Goal: Information Seeking & Learning: Learn about a topic

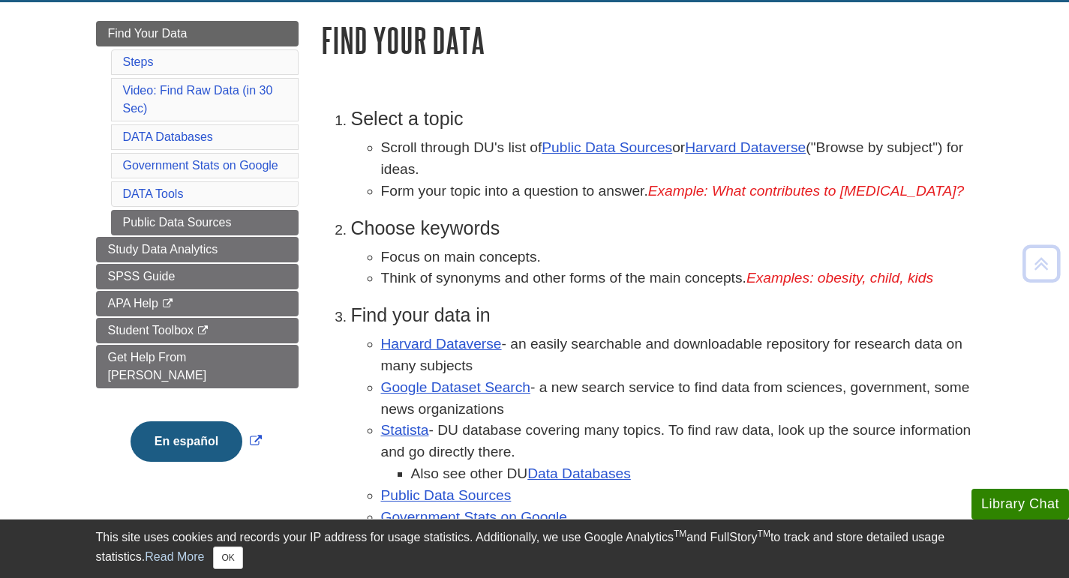
scroll to position [189, 0]
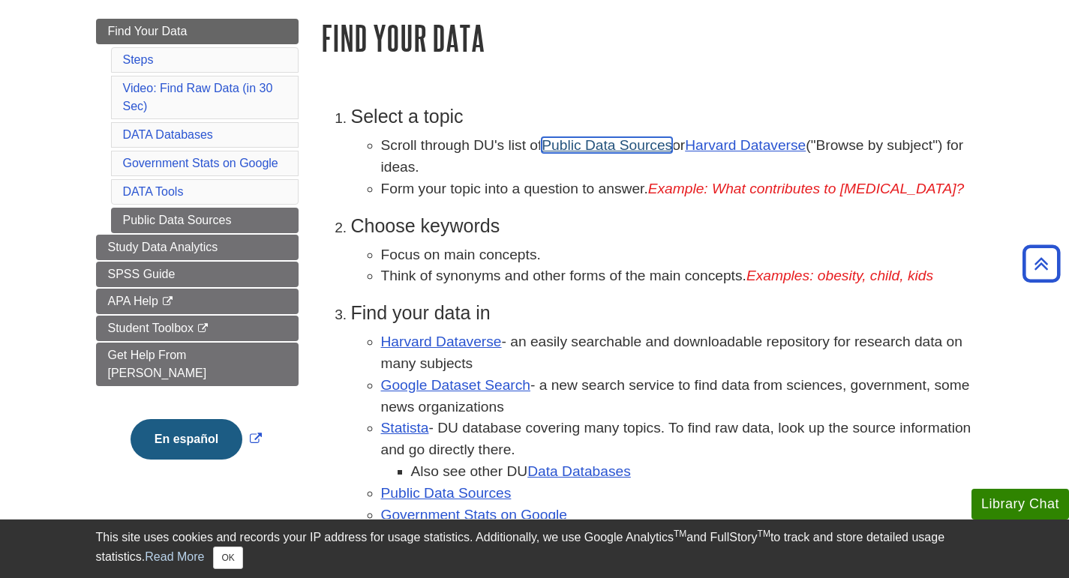
click at [621, 153] on link "Public Data Sources" at bounding box center [607, 145] width 131 height 16
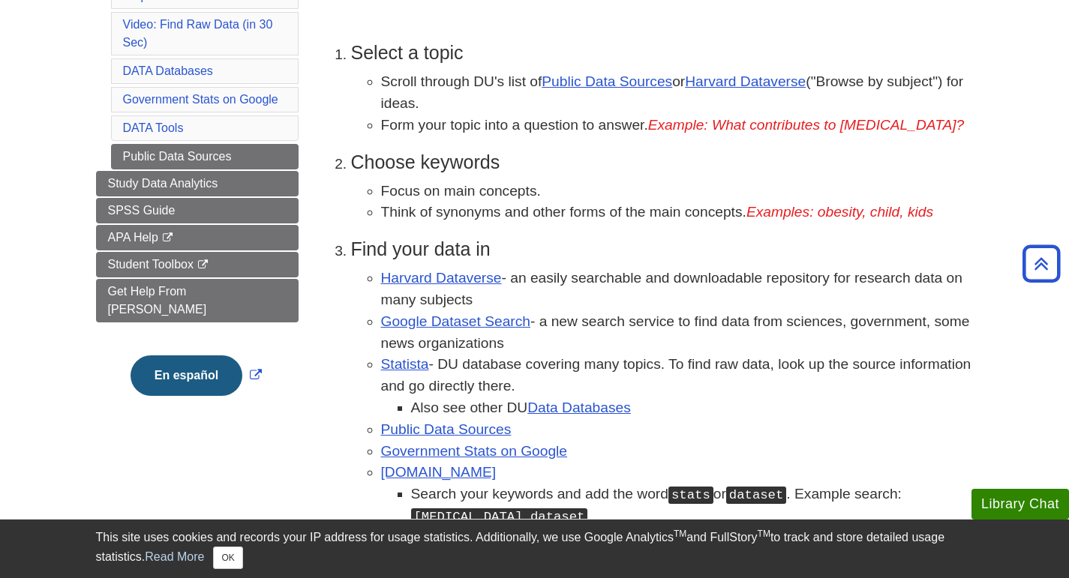
scroll to position [251, 0]
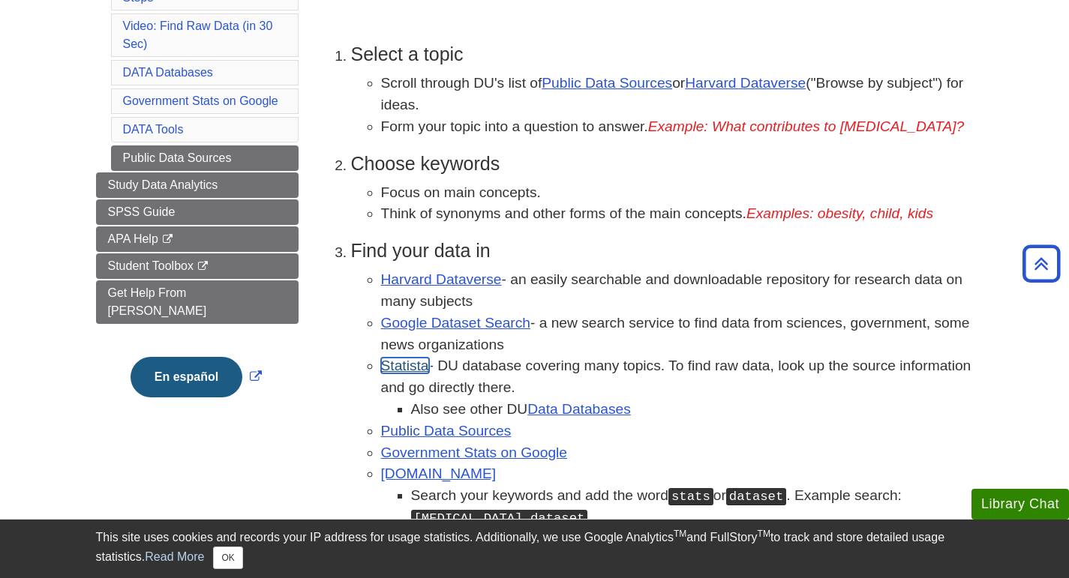
click at [405, 374] on link "Statista" at bounding box center [405, 366] width 48 height 16
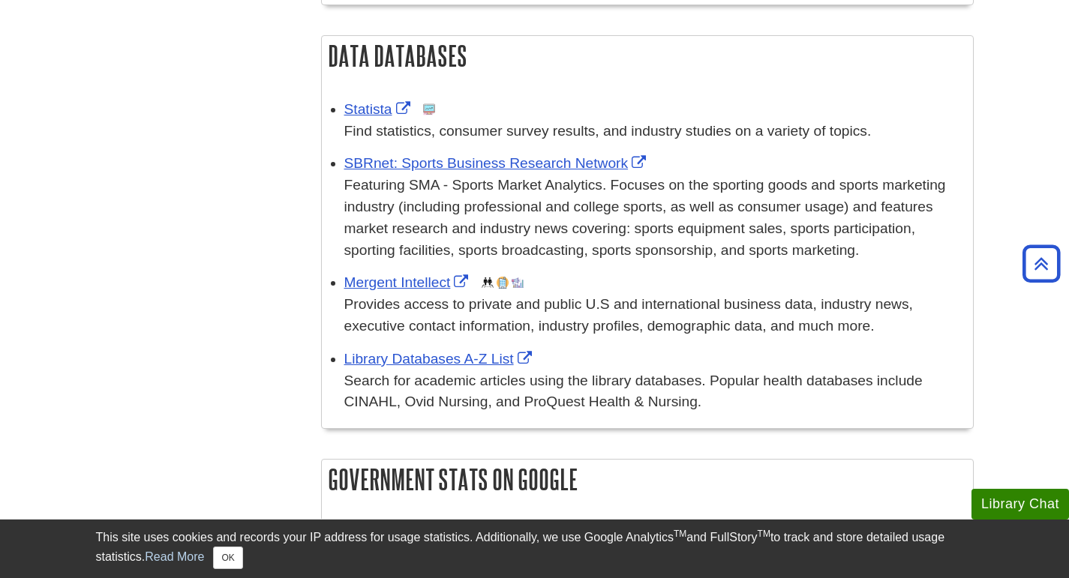
scroll to position [1096, 0]
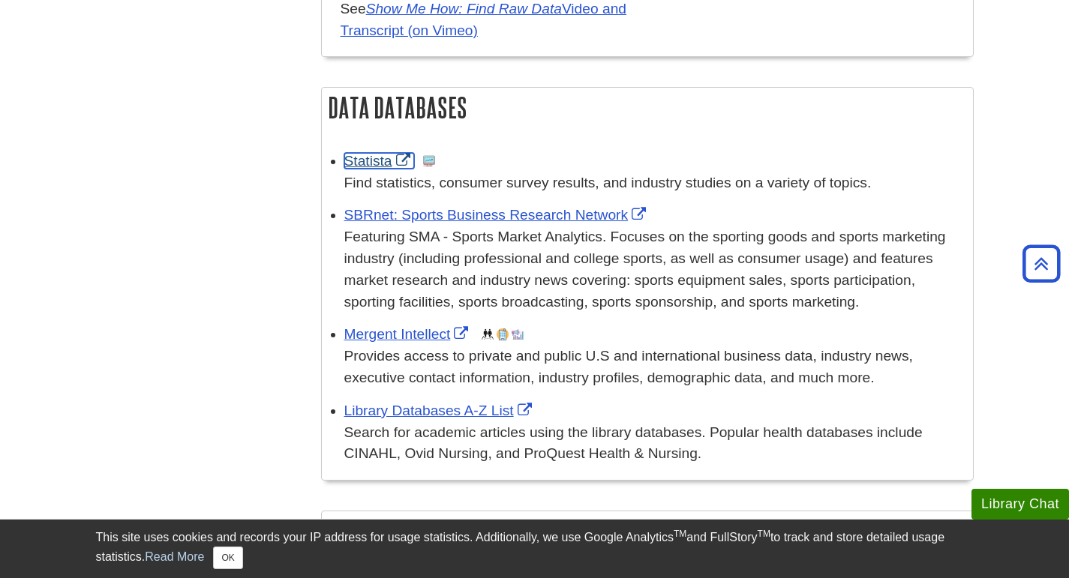
click at [378, 161] on link "Statista" at bounding box center [379, 161] width 70 height 16
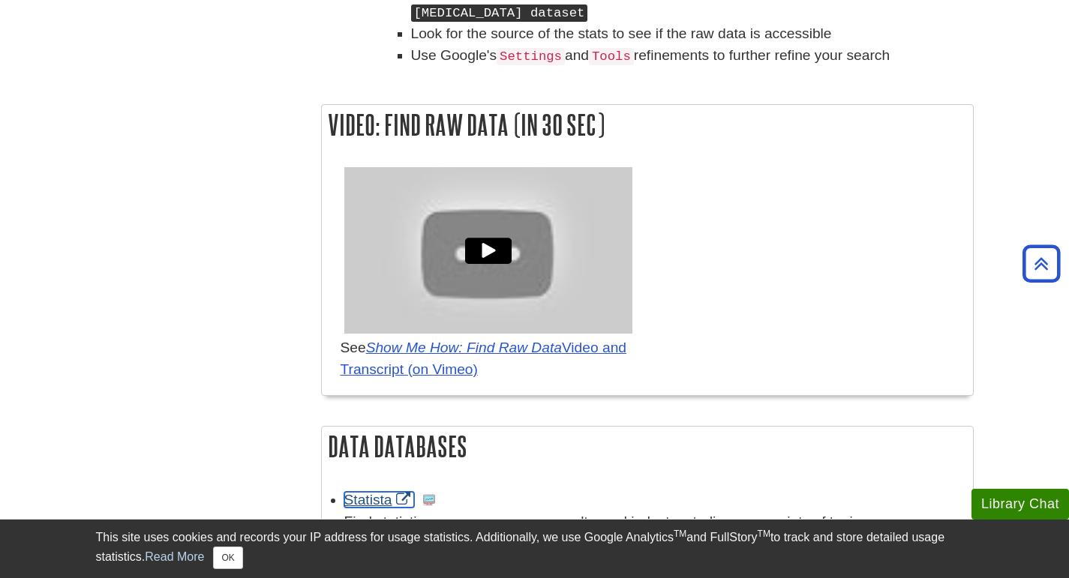
scroll to position [748, 0]
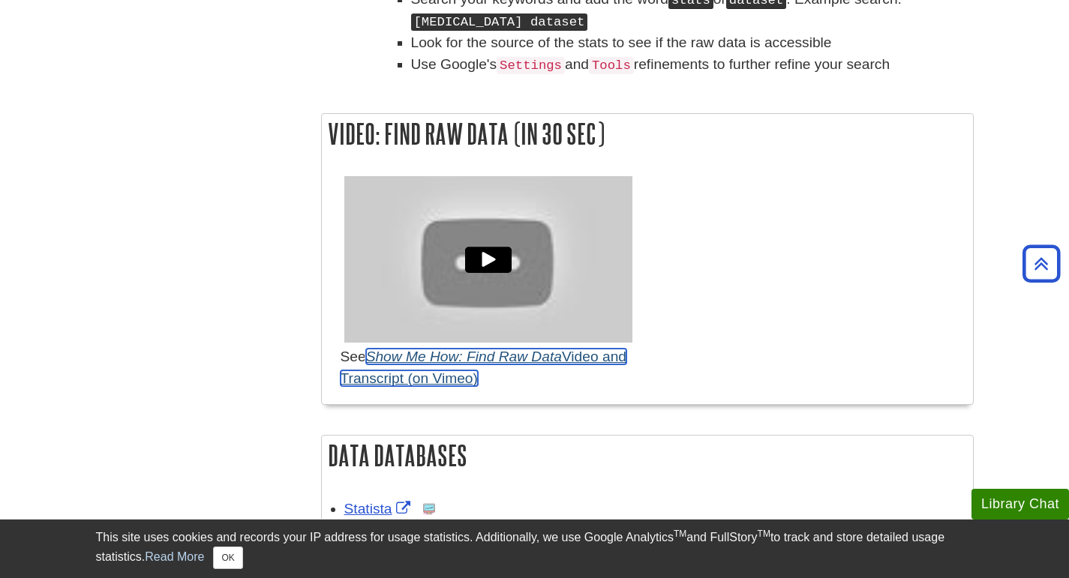
click at [562, 365] on em "Show Me How: Find Raw Data" at bounding box center [464, 357] width 196 height 16
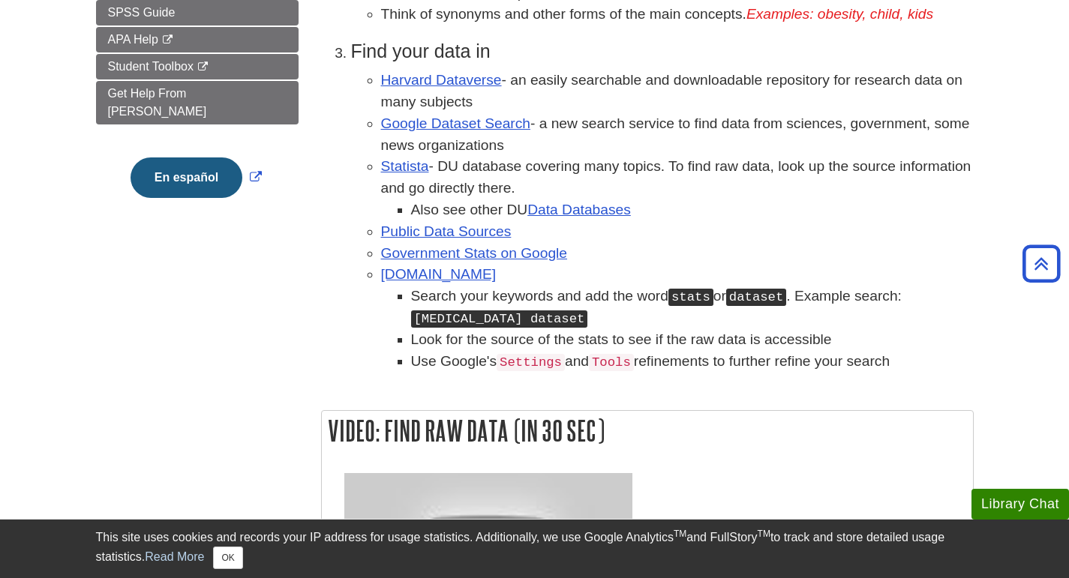
scroll to position [440, 0]
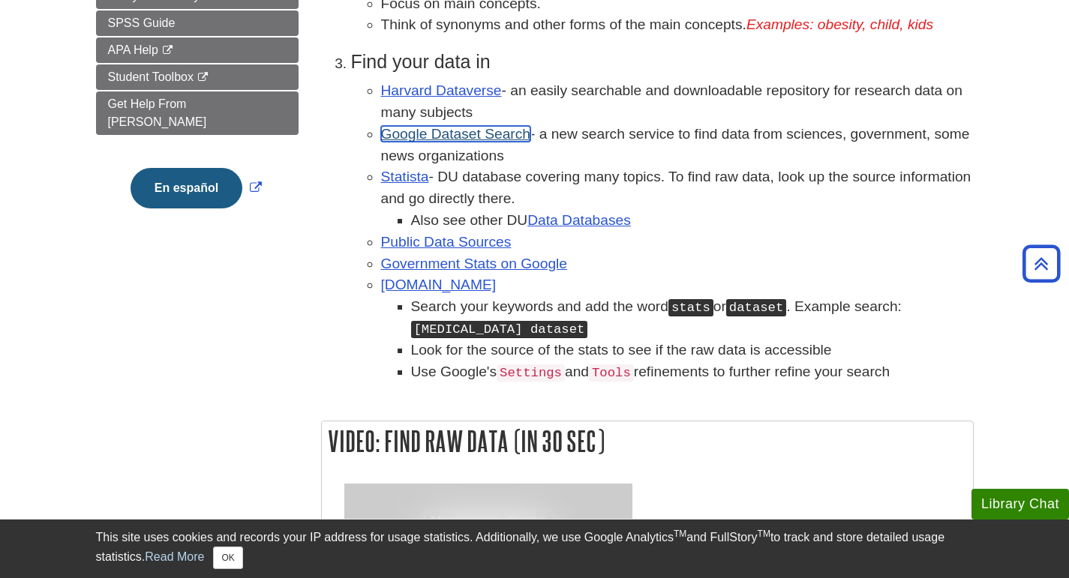
click at [440, 137] on link "Google Dataset Search" at bounding box center [455, 134] width 149 height 16
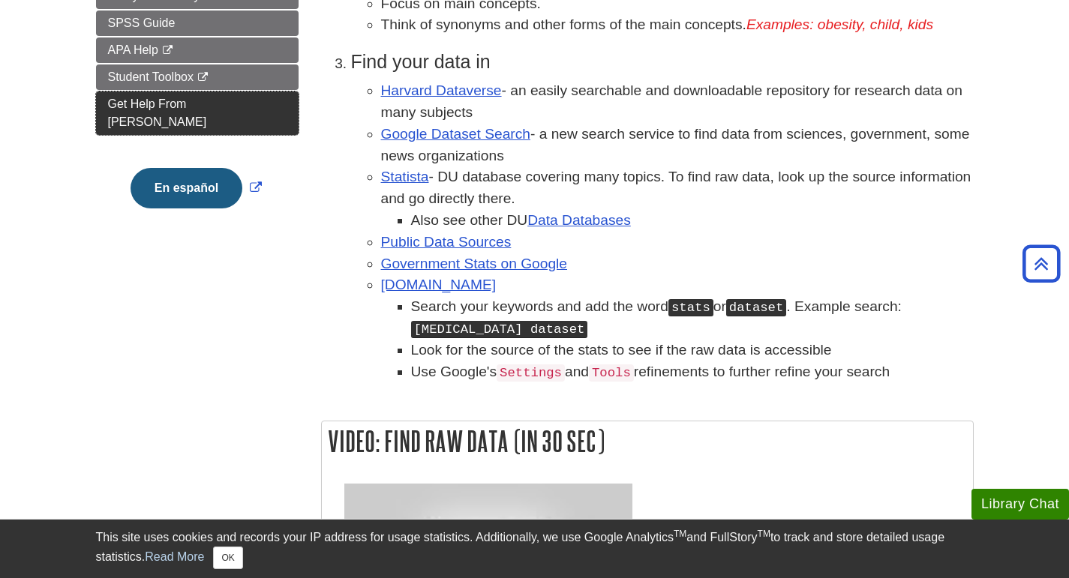
click at [207, 104] on span "Get Help From [PERSON_NAME]" at bounding box center [157, 113] width 99 height 31
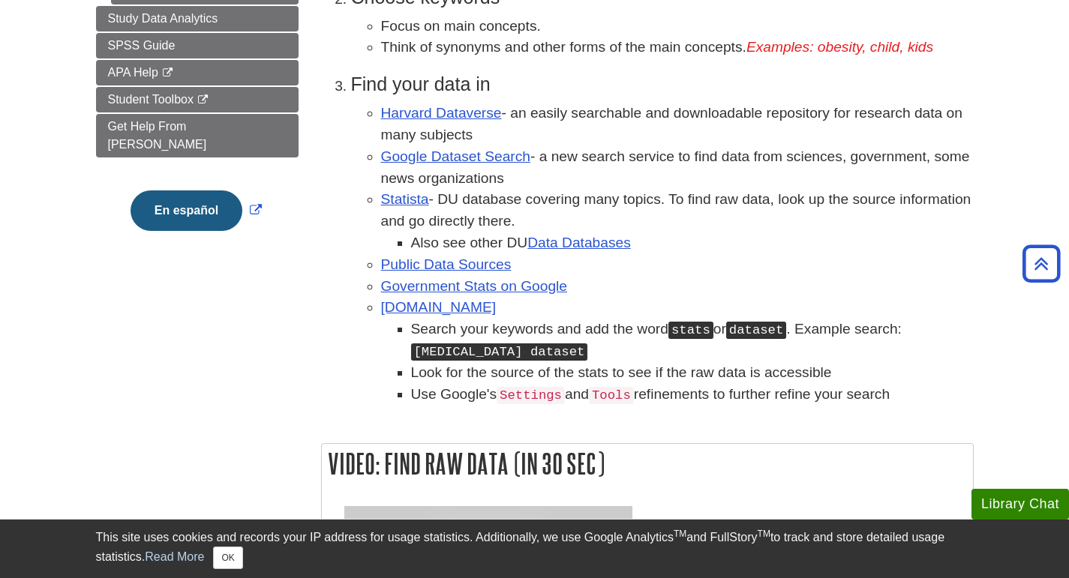
scroll to position [417, 0]
click at [413, 208] on link "Statista" at bounding box center [405, 200] width 48 height 16
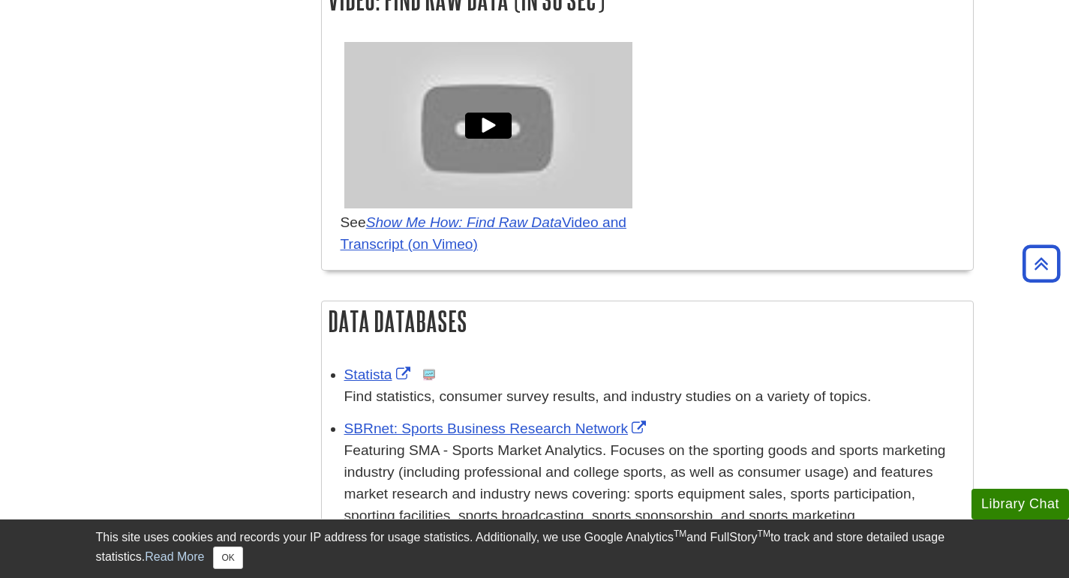
scroll to position [890, 0]
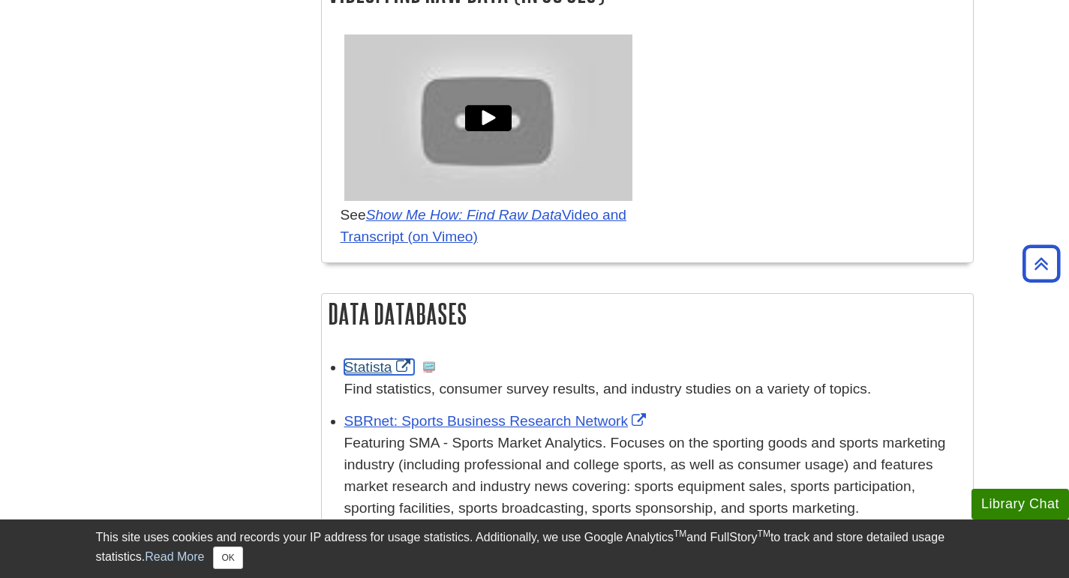
click at [375, 367] on link "Statista" at bounding box center [379, 367] width 70 height 16
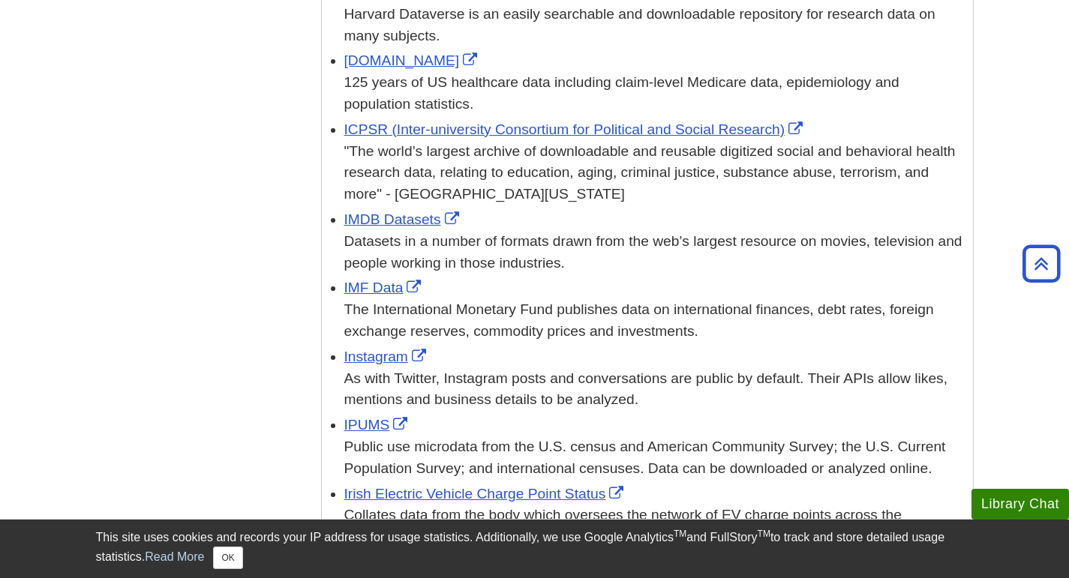
scroll to position [2799, 0]
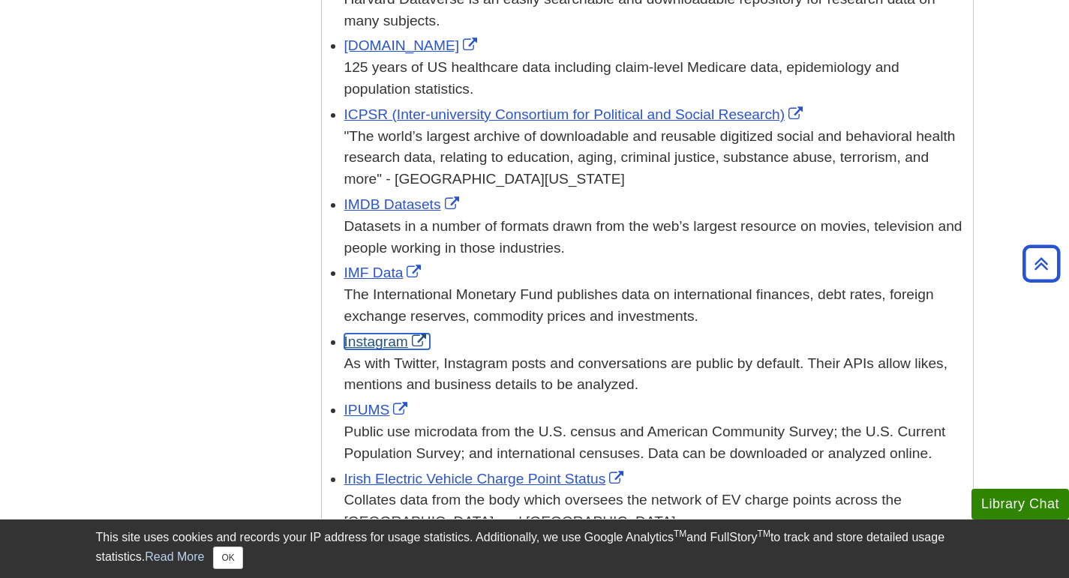
click at [391, 334] on link "Instagram" at bounding box center [387, 342] width 86 height 16
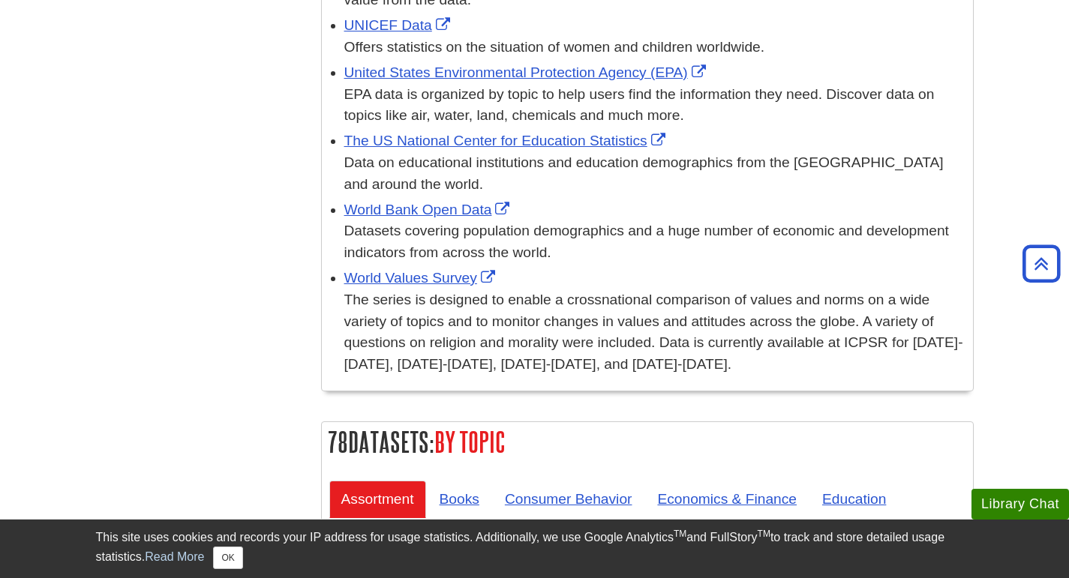
scroll to position [5422, 0]
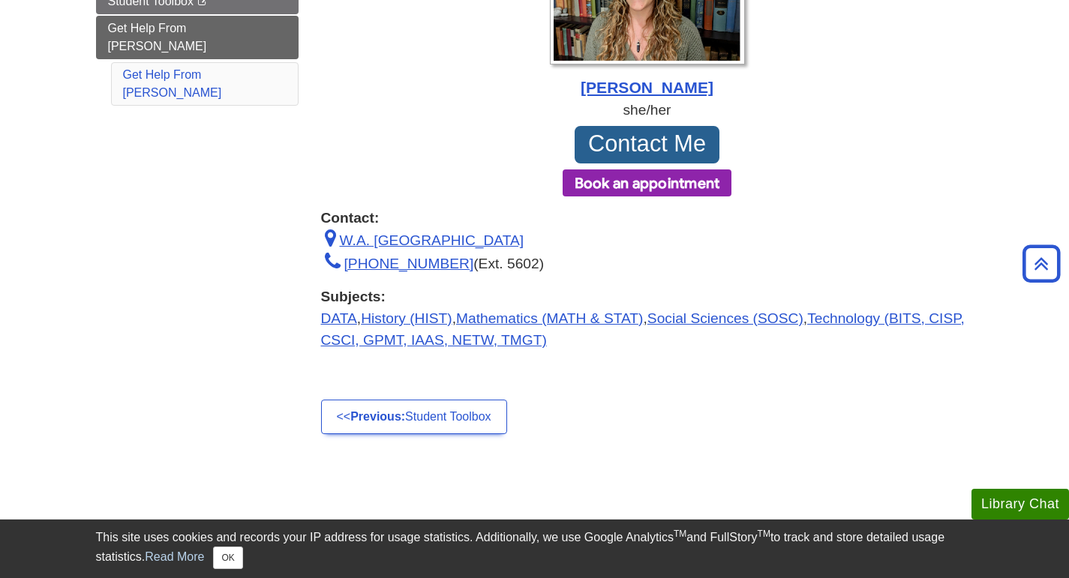
scroll to position [371, 0]
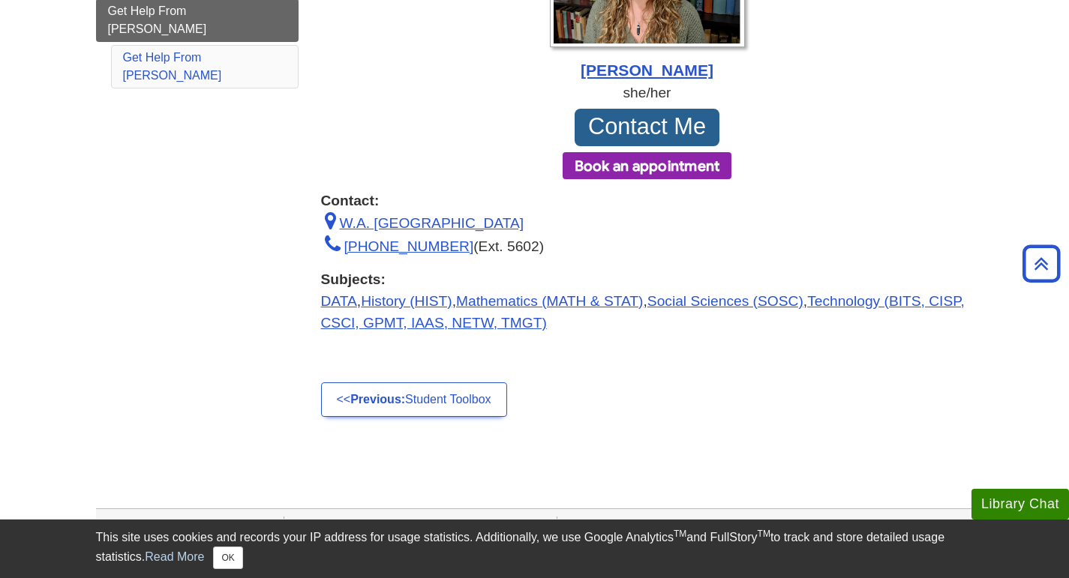
click at [626, 166] on button "Book an appointment" at bounding box center [648, 165] width 170 height 27
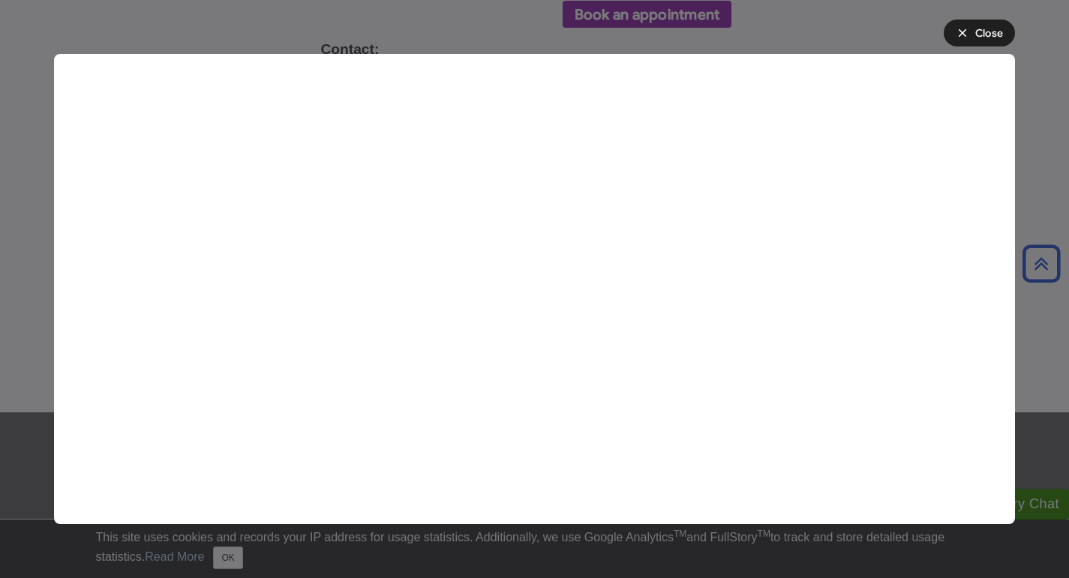
scroll to position [525, 0]
click at [991, 29] on div "Close" at bounding box center [989, 34] width 28 height 16
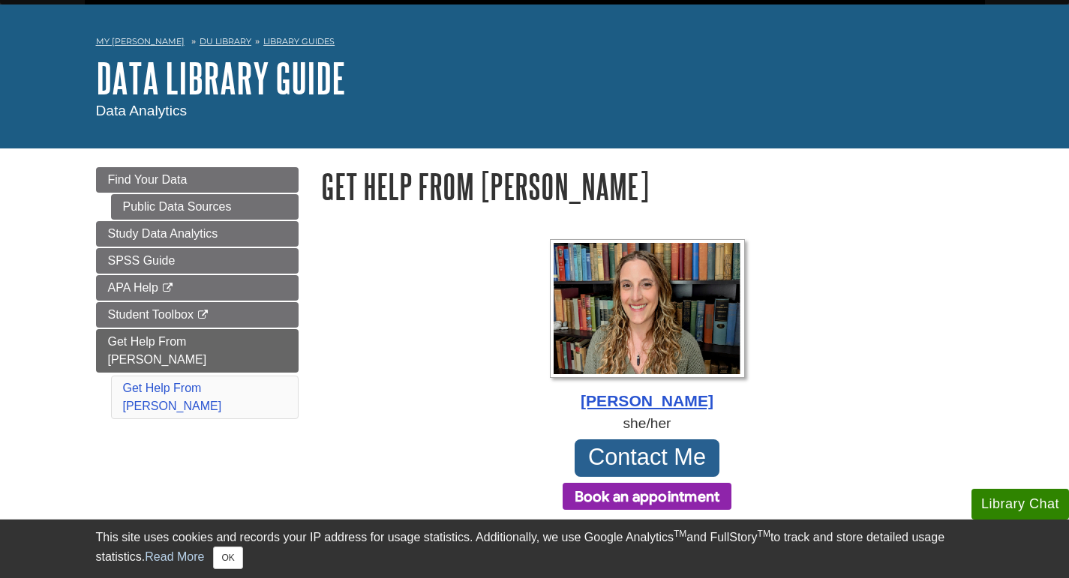
scroll to position [38, 0]
